Goal: Task Accomplishment & Management: Manage account settings

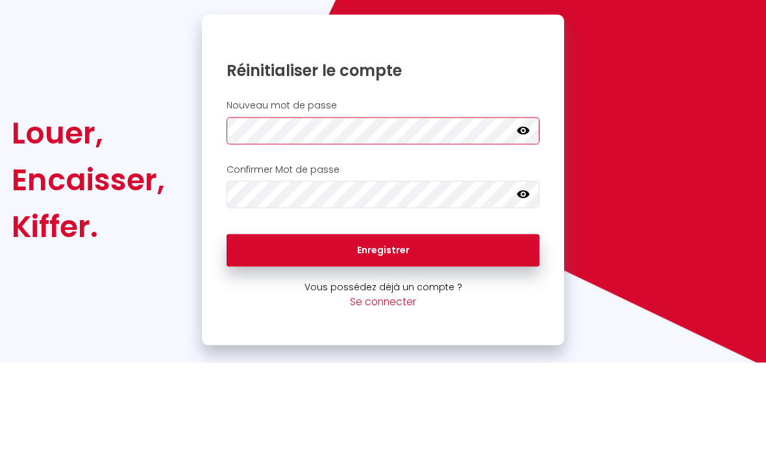
scroll to position [42, 0]
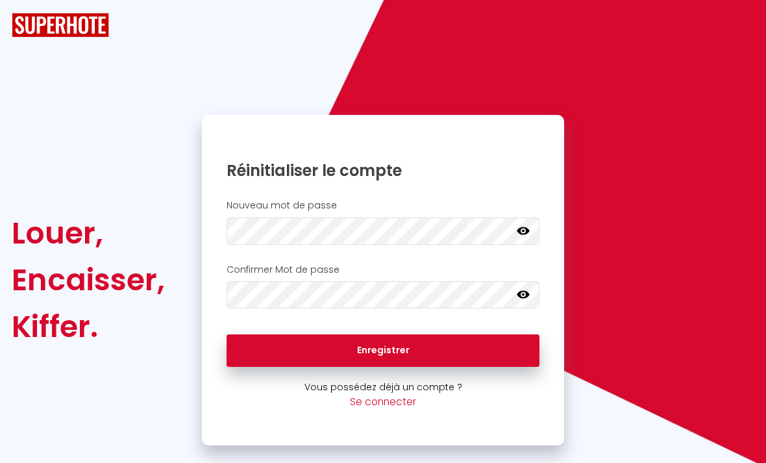
click at [398, 334] on button "Enregistrer" at bounding box center [384, 350] width 314 height 32
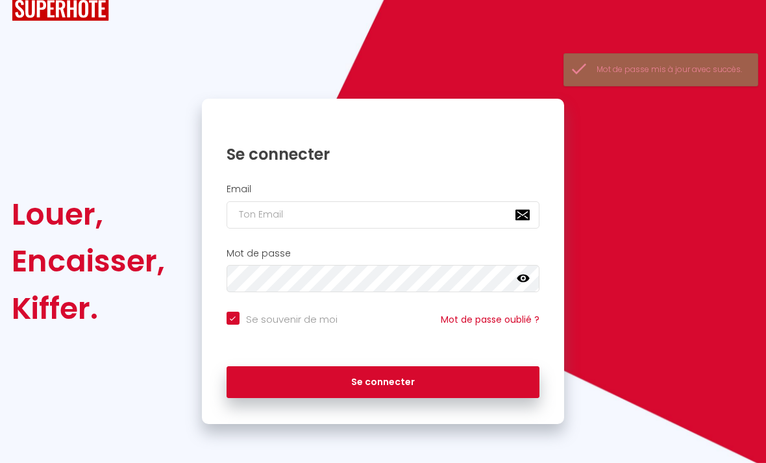
checkbox input "true"
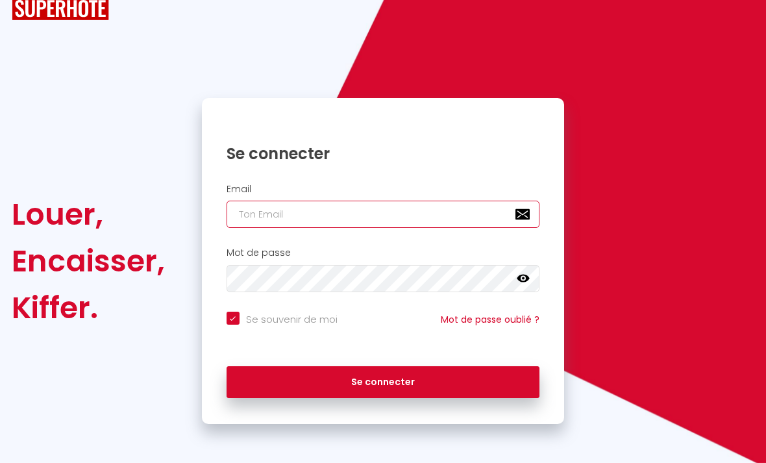
click at [241, 221] on input "email" at bounding box center [384, 214] width 314 height 27
click at [247, 220] on input "email" at bounding box center [384, 214] width 314 height 27
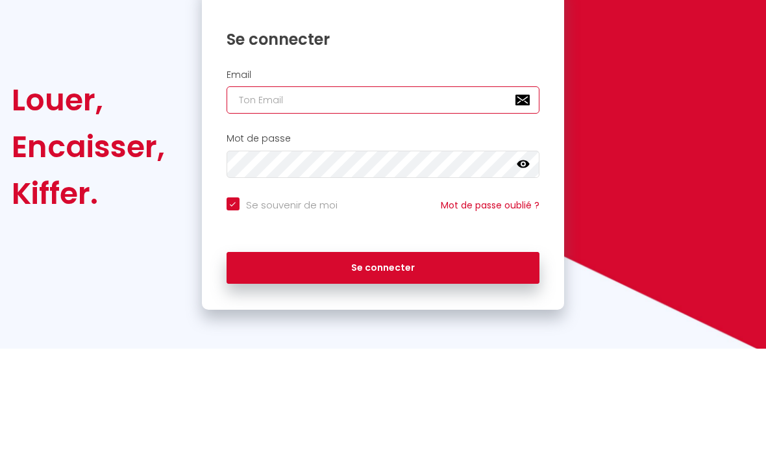
type input "e"
checkbox input "true"
type input "ed"
checkbox input "true"
type input "edk"
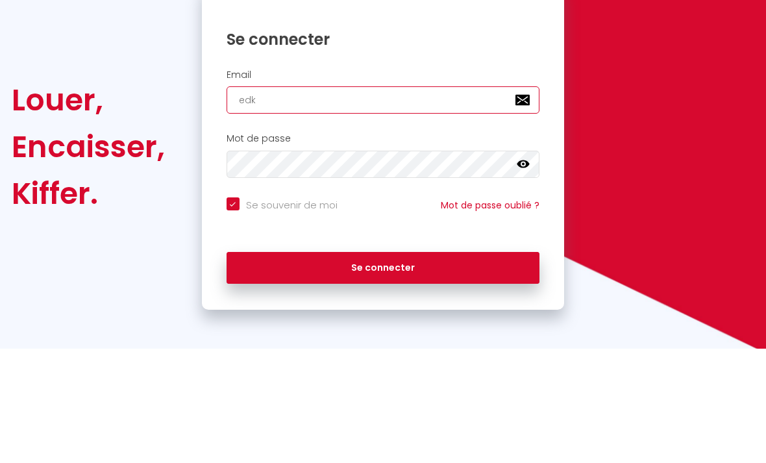
checkbox input "true"
type input "edkh"
checkbox input "true"
type input "edkhe"
checkbox input "true"
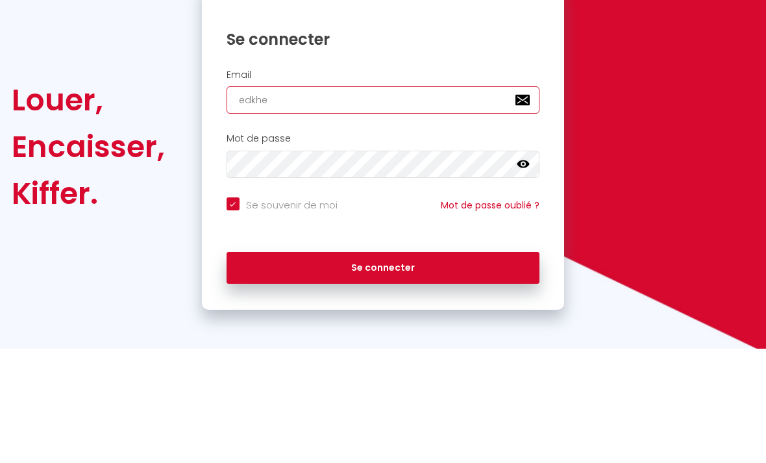
type input "edkhei"
checkbox input "true"
type input "edkheir"
checkbox input "true"
type input "edkheira"
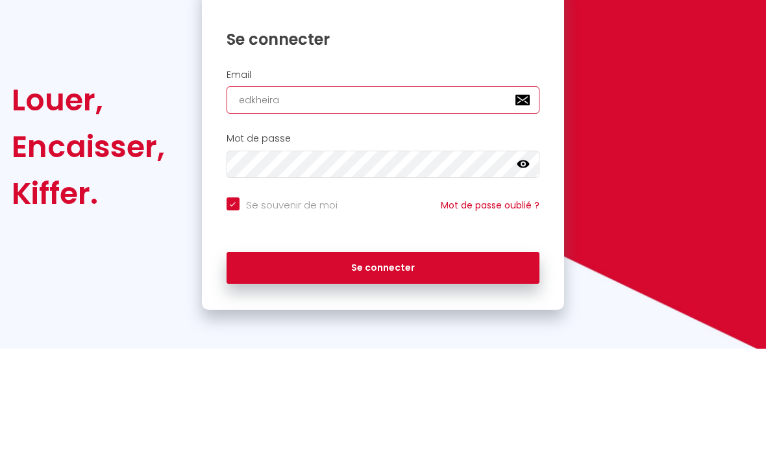
checkbox input "true"
type input "edkheiral"
checkbox input "true"
type input "edkheirala"
checkbox input "true"
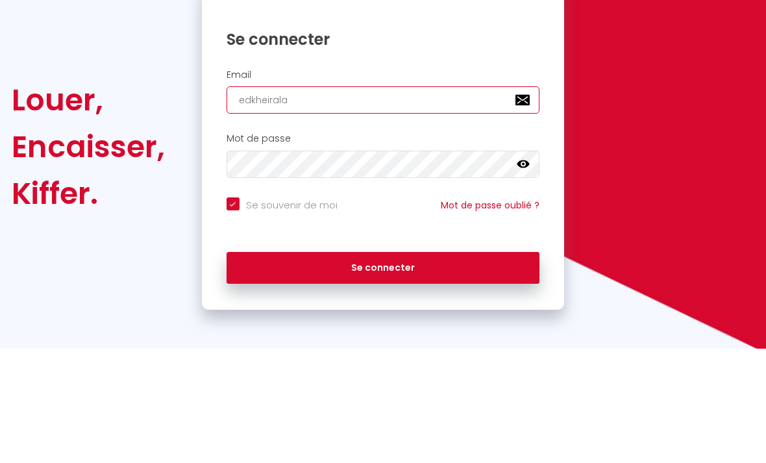
type input "edkheirala@"
checkbox input "true"
type input "edkheirala@g"
checkbox input "true"
type input "edkheirala@gm"
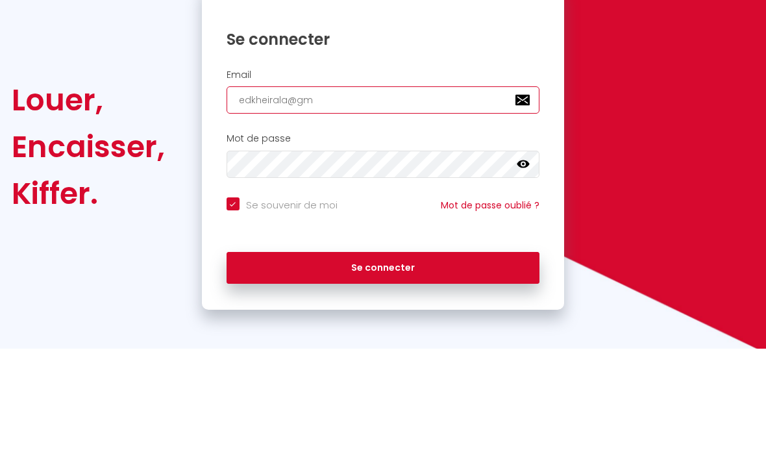
checkbox input "true"
type input "edkheirala@gma"
checkbox input "true"
type input "edkheirala@gmai"
checkbox input "true"
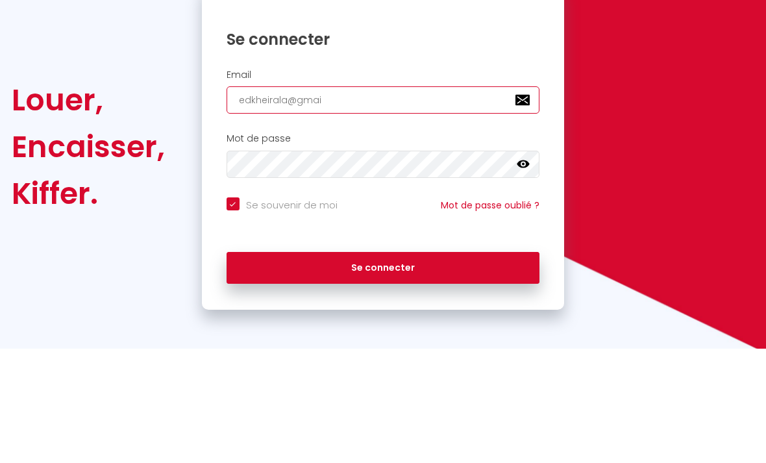
type input "[EMAIL_ADDRESS]"
checkbox input "true"
type input "[EMAIL_ADDRESS]."
checkbox input "true"
type input "edkheirala@gmail.c"
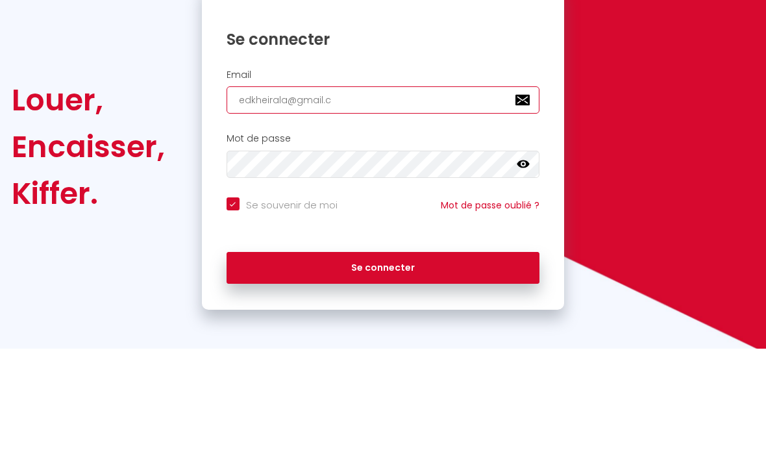
checkbox input "true"
type input "[EMAIL_ADDRESS][DOMAIN_NAME]"
checkbox input "true"
type input "[EMAIL_ADDRESS][DOMAIN_NAME]"
checkbox input "true"
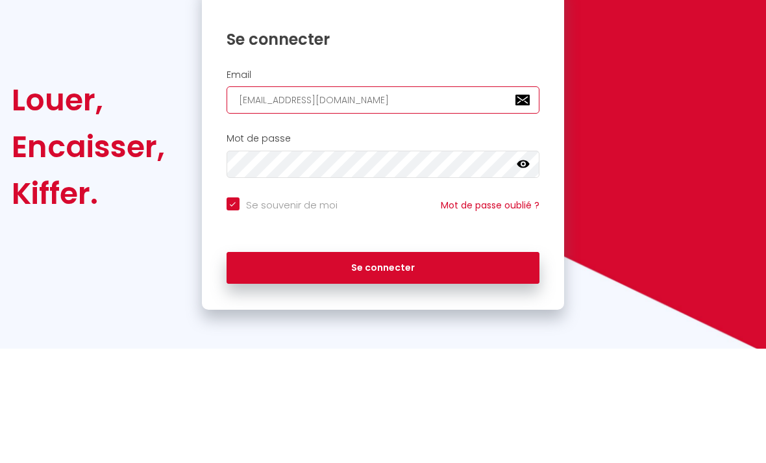
type input "[EMAIL_ADDRESS][DOMAIN_NAME]"
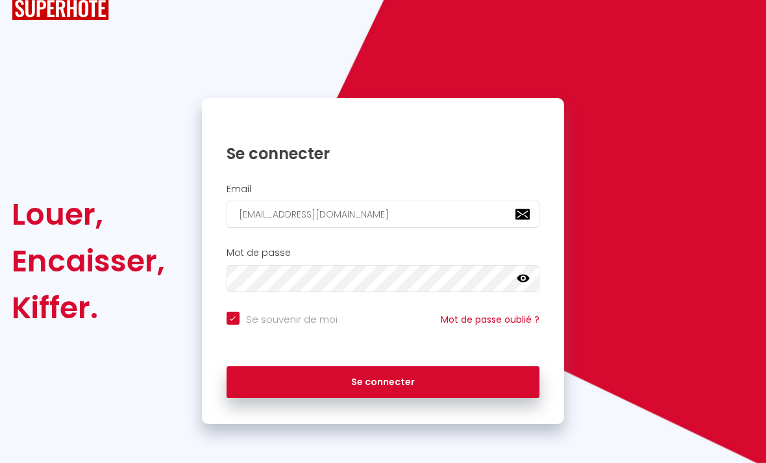
click at [406, 375] on button "Se connecter" at bounding box center [384, 382] width 314 height 32
checkbox input "true"
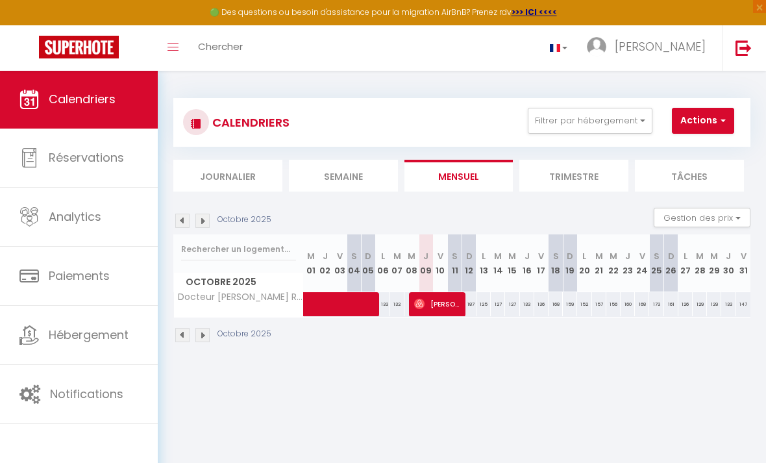
click at [338, 175] on li "Semaine" at bounding box center [343, 176] width 109 height 32
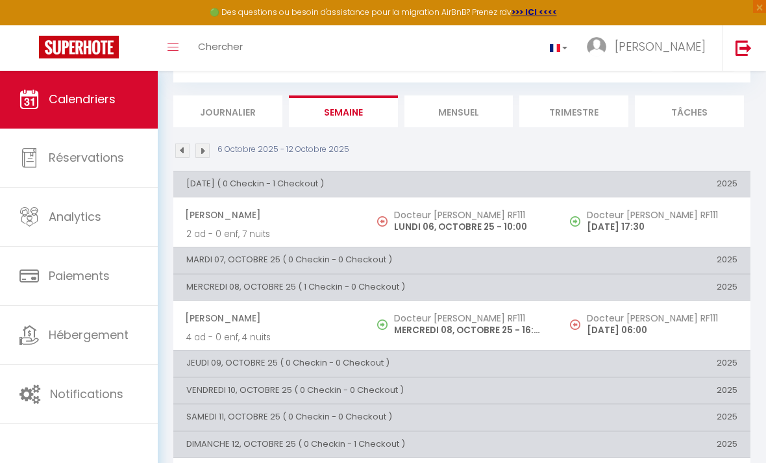
scroll to position [78, 0]
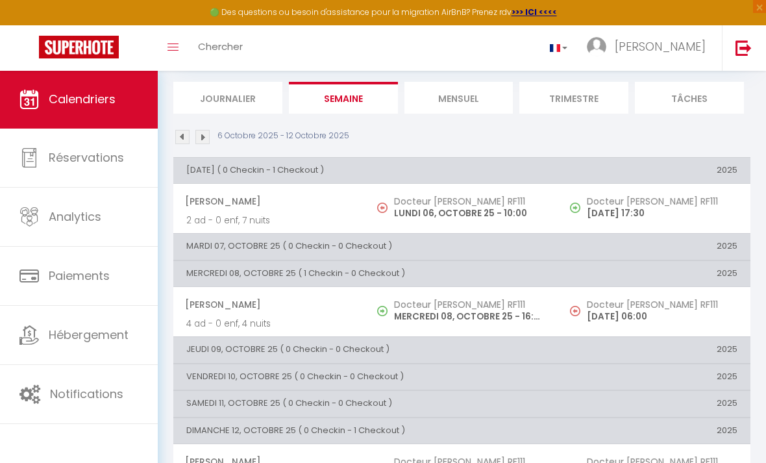
click at [86, 215] on span "Analytics" at bounding box center [75, 216] width 53 height 16
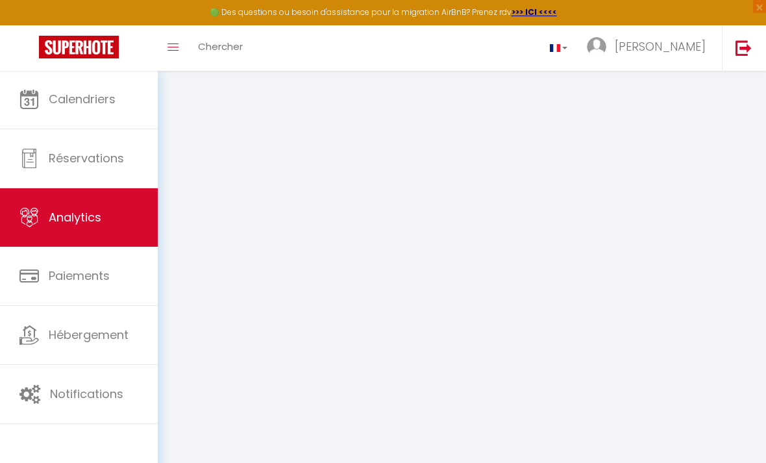
select select "2025"
select select "10"
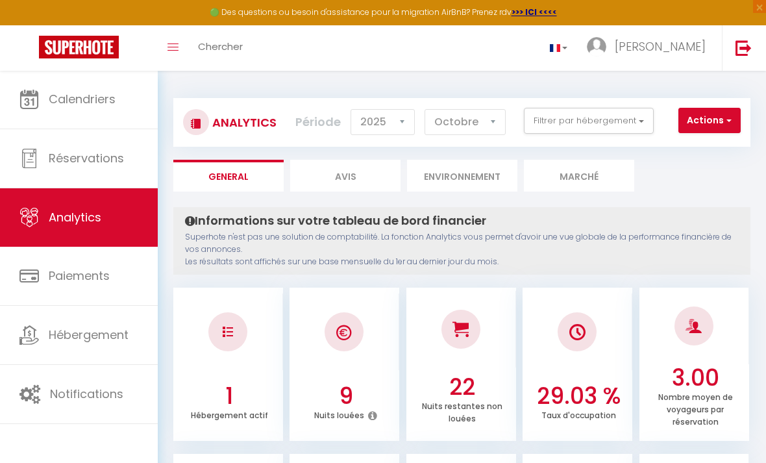
click at [114, 114] on link "Calendriers" at bounding box center [79, 99] width 158 height 58
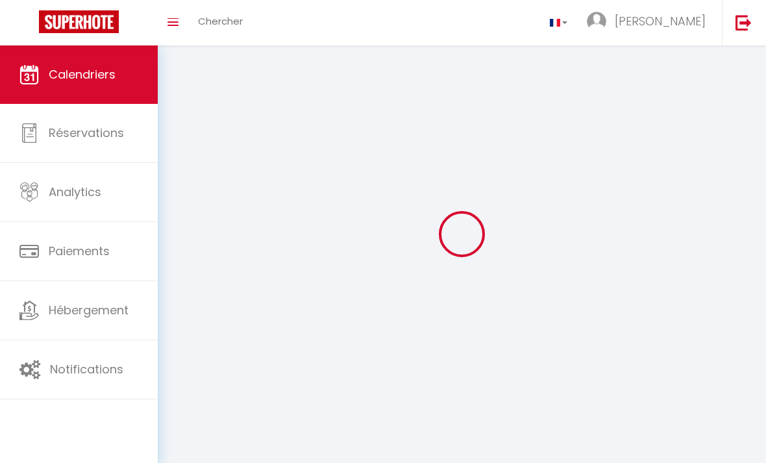
click at [88, 143] on link "Réservations" at bounding box center [79, 133] width 158 height 58
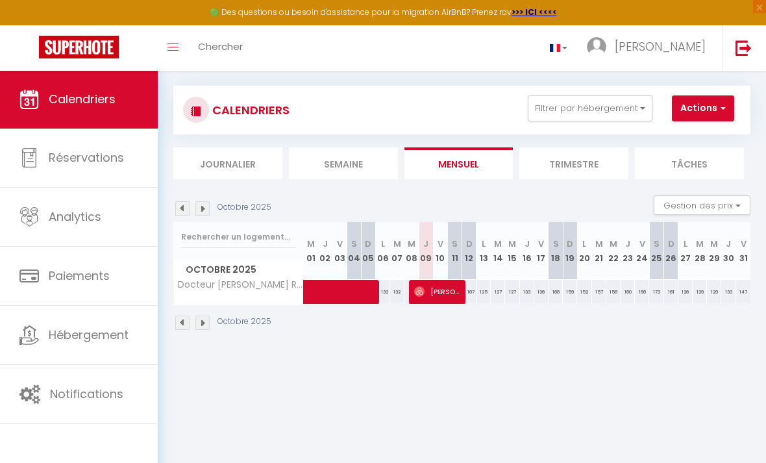
scroll to position [70, 0]
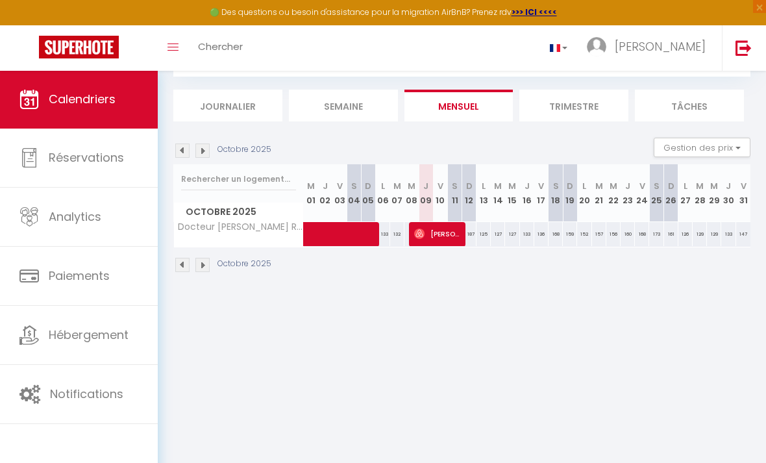
click at [72, 161] on span "Réservations" at bounding box center [86, 157] width 75 height 16
